Goal: Check status: Check status

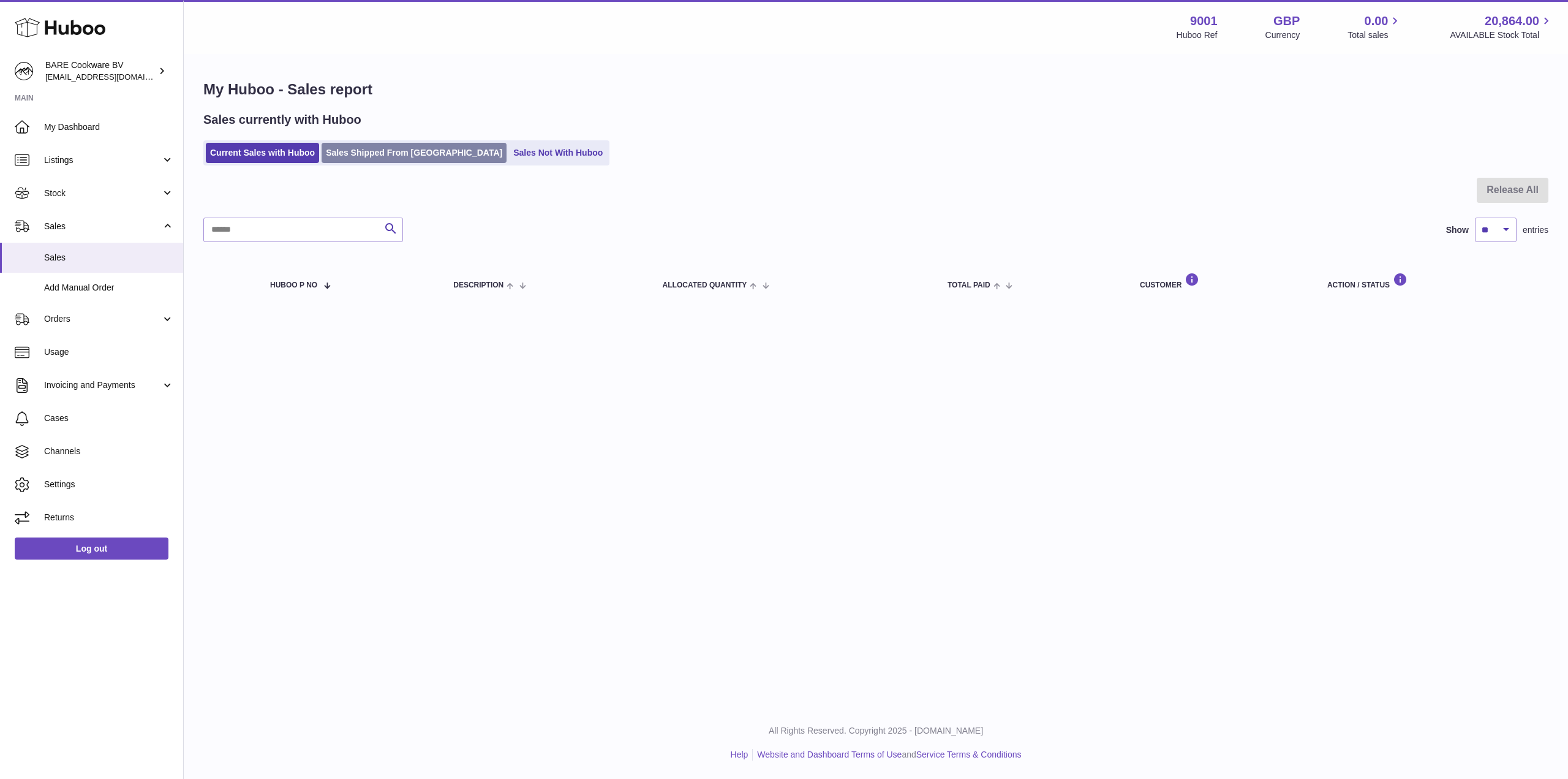
click at [358, 151] on link "Sales Shipped From [GEOGRAPHIC_DATA]" at bounding box center [414, 153] width 185 height 20
click at [357, 145] on link "Sales Shipped From [GEOGRAPHIC_DATA]" at bounding box center [414, 153] width 185 height 20
click at [367, 148] on link "Sales Shipped From [GEOGRAPHIC_DATA]" at bounding box center [414, 153] width 185 height 20
click at [542, 154] on link "Sales Not With Huboo" at bounding box center [557, 153] width 98 height 20
click at [400, 149] on link "Sales Shipped From [GEOGRAPHIC_DATA]" at bounding box center [414, 153] width 185 height 20
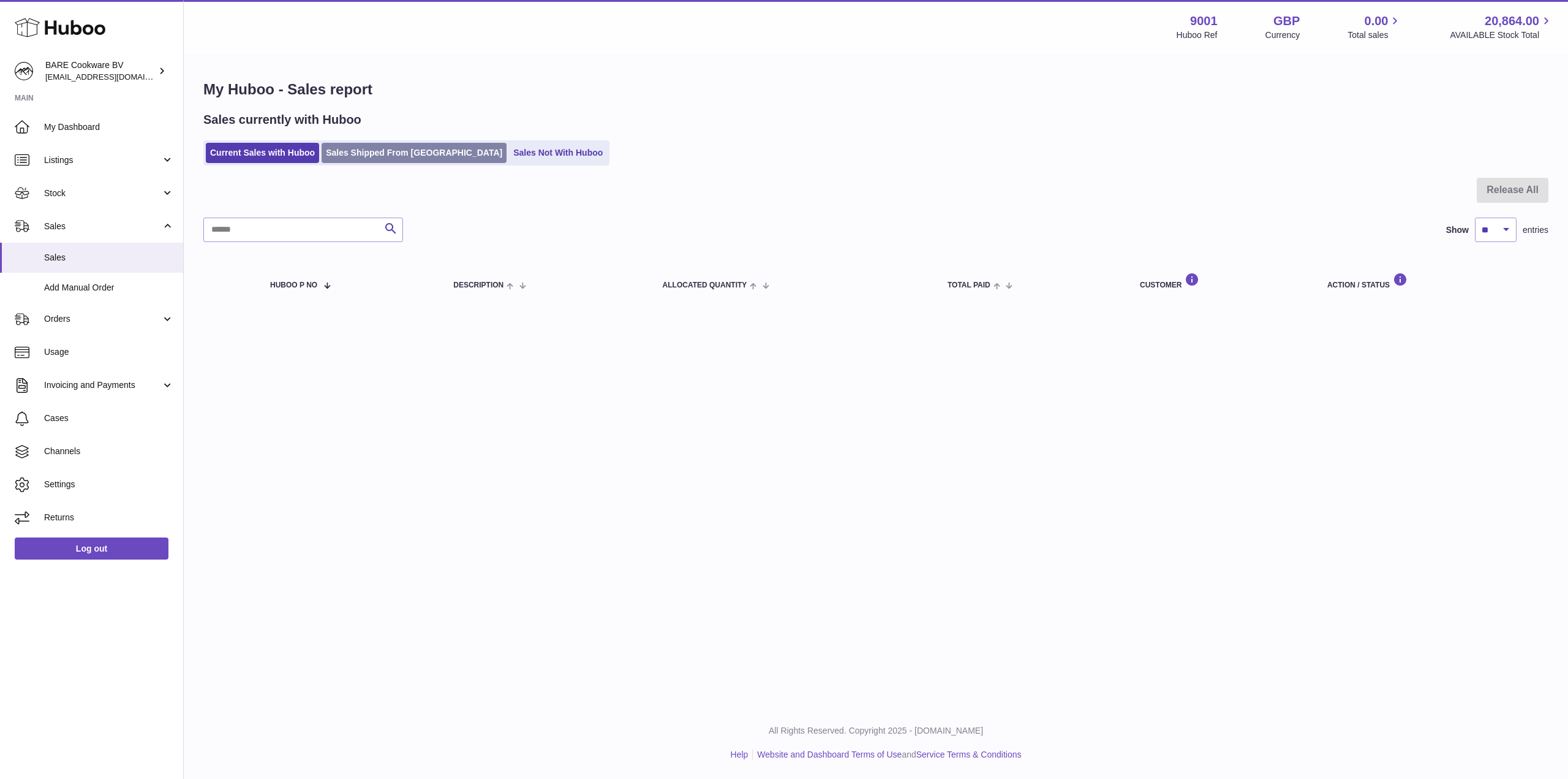
click at [354, 145] on link "Sales Shipped From [GEOGRAPHIC_DATA]" at bounding box center [414, 153] width 185 height 20
click at [871, 214] on div at bounding box center [876, 198] width 1345 height 40
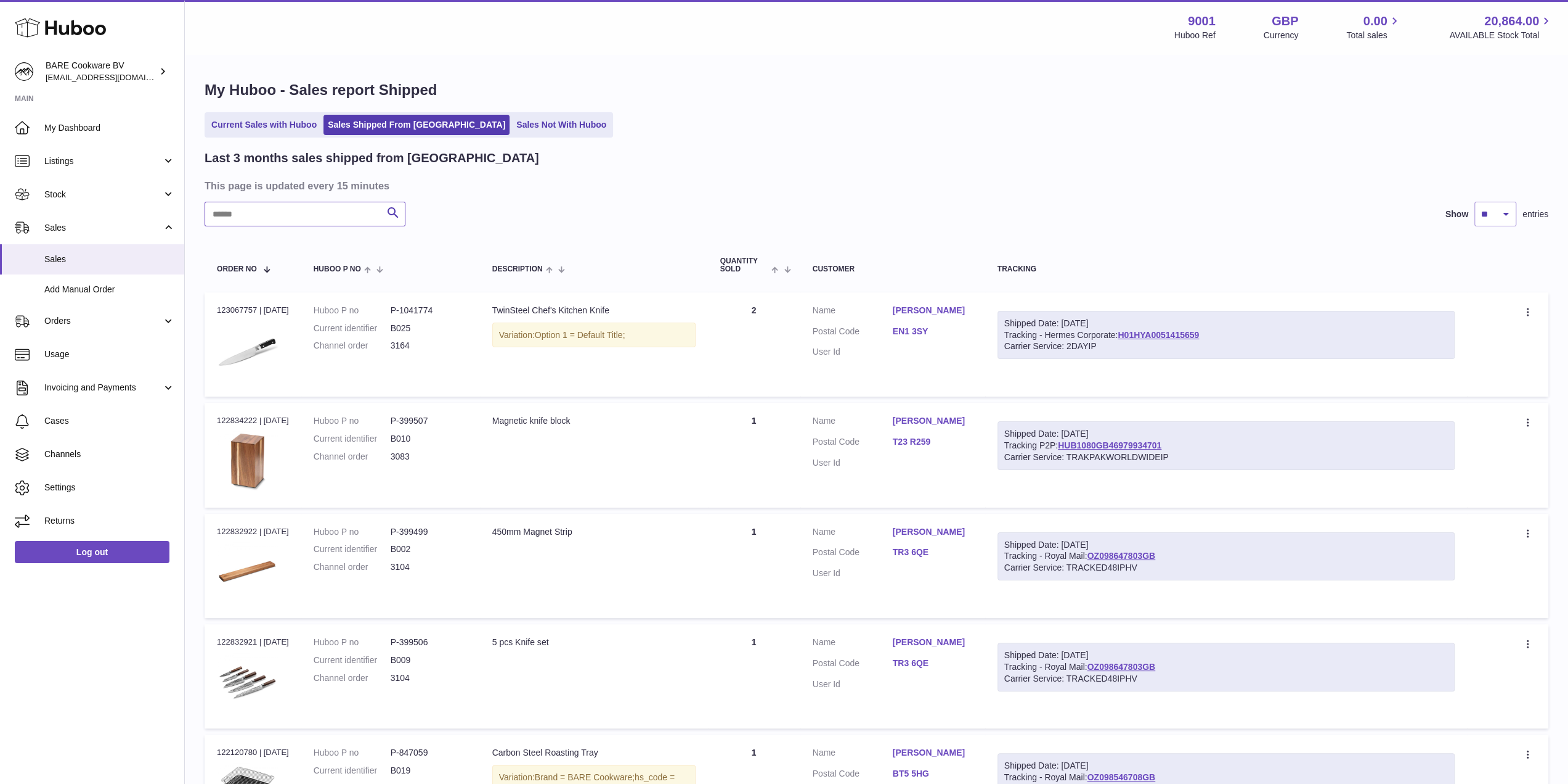
click at [317, 218] on input "text" at bounding box center [305, 214] width 201 height 25
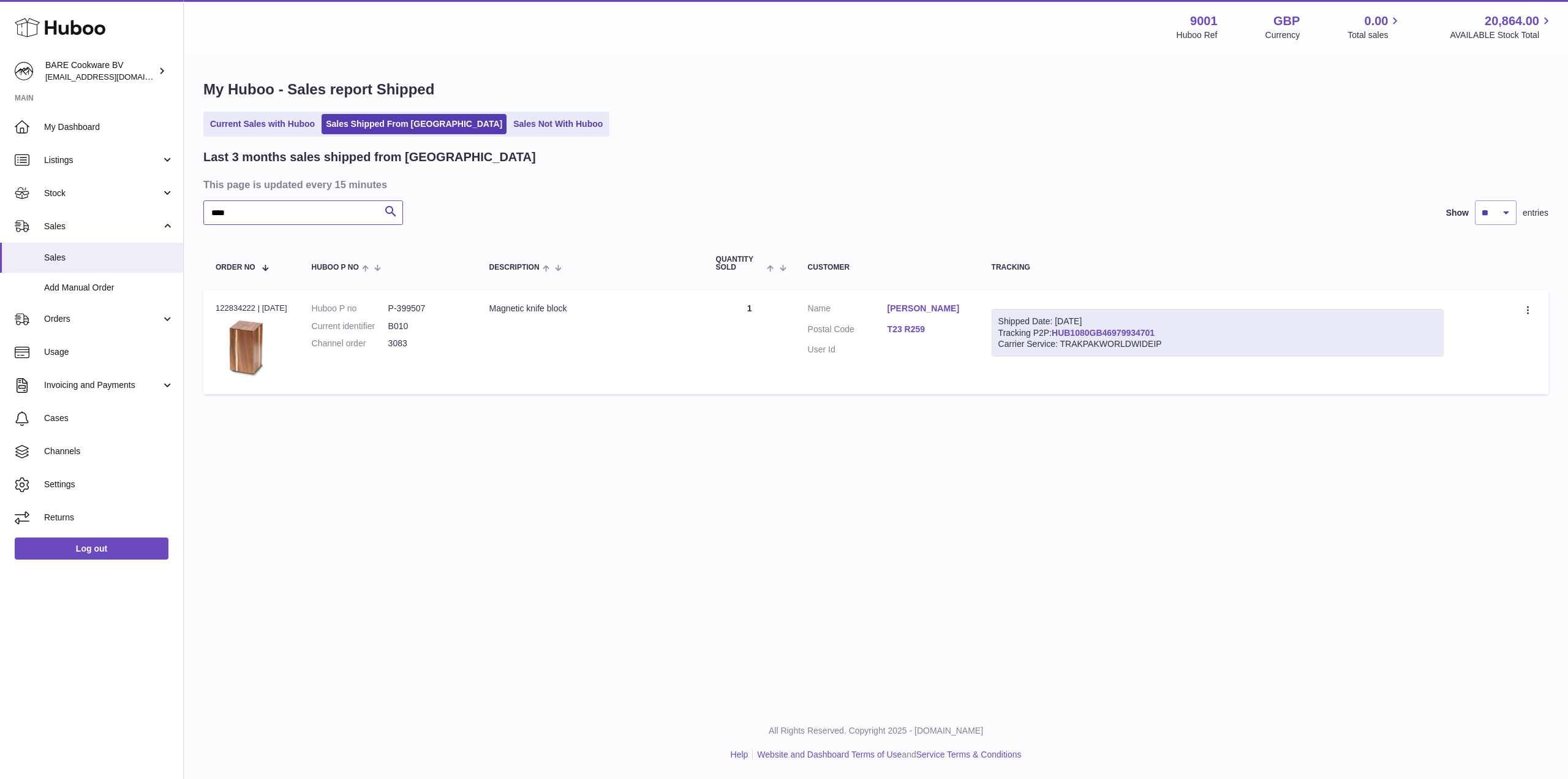
type input "****"
click at [1111, 333] on link "HUB1080GB46979934701" at bounding box center [1104, 333] width 103 height 10
click at [871, 244] on th "Customer" at bounding box center [887, 263] width 184 height 41
click at [1101, 343] on div "Carrier Service: TRAKPAKWORLDWIDEIP" at bounding box center [1217, 344] width 438 height 12
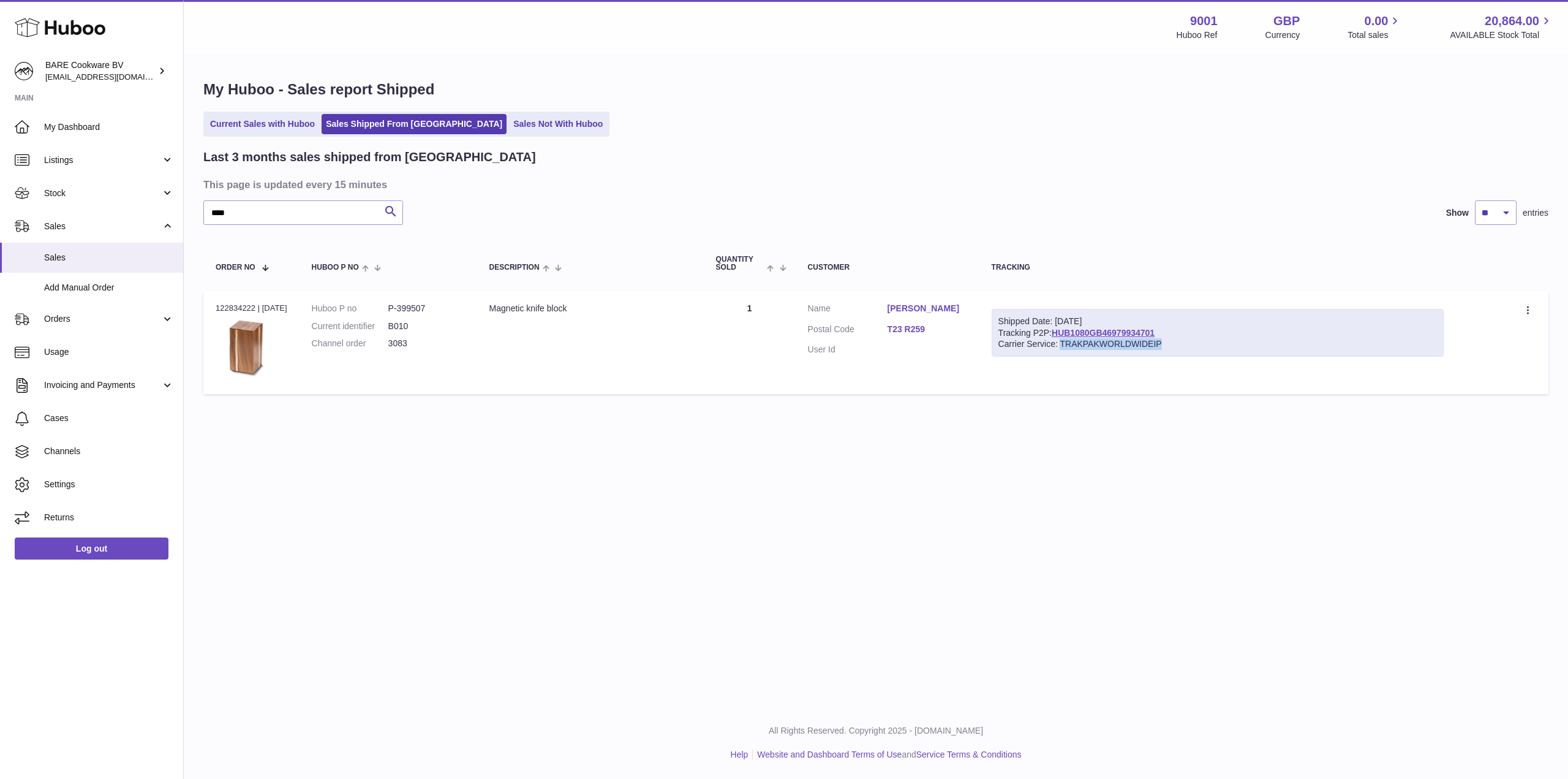
copy div "TRAKPAKWORLDWIDEIP"
drag, startPoint x: 1194, startPoint y: 329, endPoint x: 1069, endPoint y: 335, distance: 125.1
click at [1069, 335] on div "Shipped Date: [DATE] Tracking P2P: HUB1080GB46979934701 Carrier Service: TRAKPA…" at bounding box center [1217, 333] width 452 height 49
copy link "HUB1080GB46979934701"
